Goal: Task Accomplishment & Management: Manage account settings

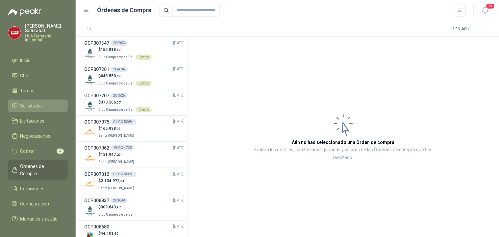
click at [29, 102] on span "Solicitudes" at bounding box center [31, 105] width 23 height 7
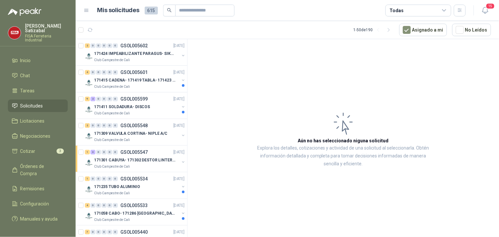
click at [264, 34] on article "1 - 50 de 190 Asignado a mi No Leídos" at bounding box center [287, 30] width 423 height 18
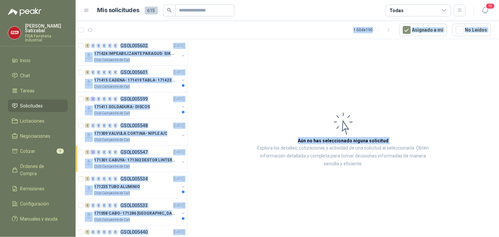
drag, startPoint x: 264, startPoint y: 34, endPoint x: 300, endPoint y: 40, distance: 36.8
click at [300, 40] on section "1 - 50 de 190 Asignado a mi No Leídos 2 0 0 0 0 0 GSOL005602 23/09/25 171424 IM…" at bounding box center [287, 129] width 423 height 216
click at [280, 62] on article "Aún no has seleccionado niguna solicitud Explora los detalles, cotizaciones y a…" at bounding box center [342, 139] width 311 height 200
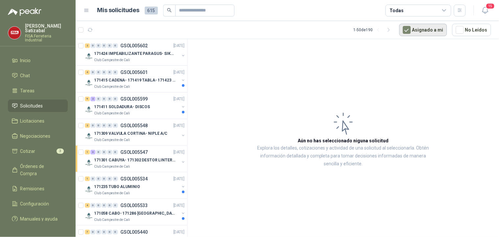
click at [428, 27] on button "Asignado a mi" at bounding box center [423, 30] width 48 height 12
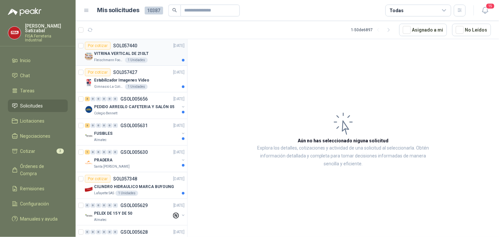
click at [127, 54] on p "VITRINA VERTICAL DE 210LT" at bounding box center [121, 54] width 55 height 6
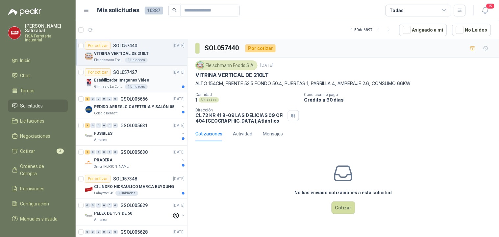
click at [121, 76] on div "Por cotizar SOL057427" at bounding box center [111, 72] width 52 height 8
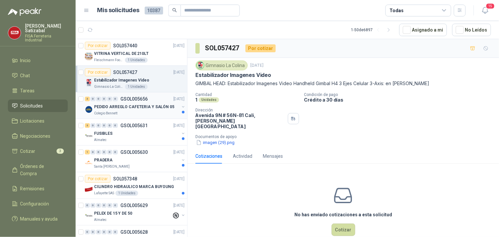
click at [147, 102] on div "3 0 0 0 0 0 GSOL005656 25/09/25 PEDIDO ARREGLO CAFETERIA Y SALÓN 05 Colegio Ben…" at bounding box center [131, 105] width 111 height 27
click at [162, 102] on div "3 0 0 0 0 0 GSOL005656 25/09/25" at bounding box center [135, 99] width 101 height 8
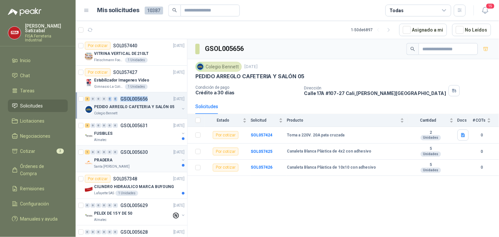
click at [120, 157] on div "PRADERA" at bounding box center [136, 160] width 85 height 8
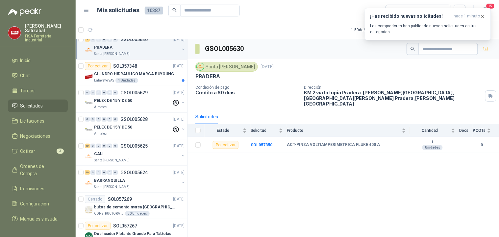
scroll to position [115, 0]
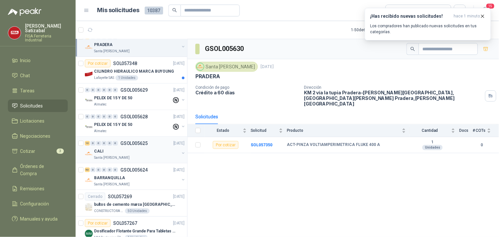
click at [107, 149] on div "CALI" at bounding box center [136, 151] width 85 height 8
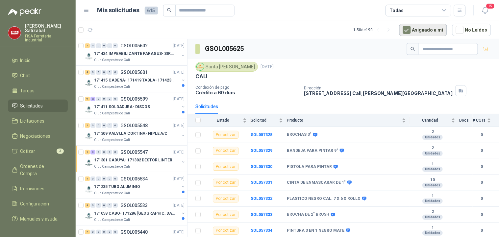
click at [427, 29] on button "Asignado a mi" at bounding box center [423, 30] width 48 height 12
